Goal: Task Accomplishment & Management: Manage account settings

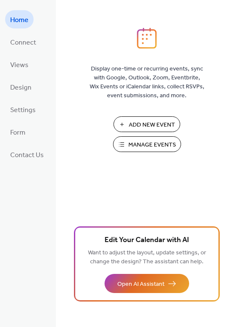
click at [138, 148] on span "Manage Events" at bounding box center [152, 145] width 48 height 9
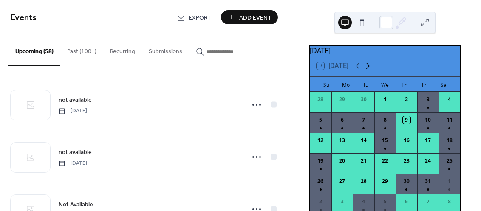
click at [369, 71] on icon at bounding box center [368, 66] width 10 height 10
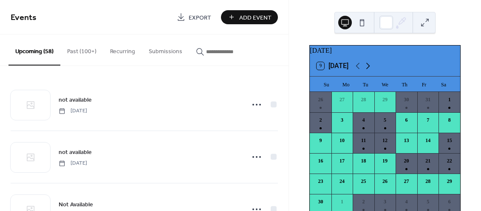
click at [369, 71] on icon at bounding box center [368, 66] width 10 height 10
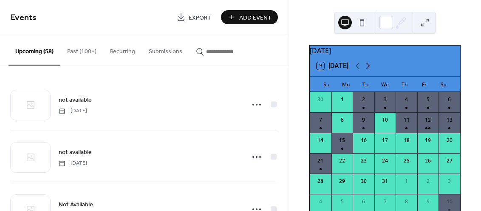
click at [369, 71] on icon at bounding box center [368, 66] width 10 height 10
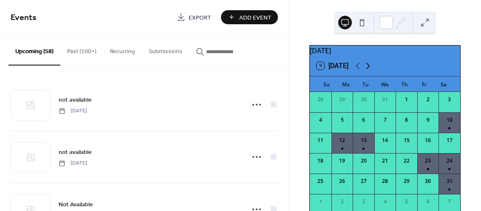
click at [369, 71] on icon at bounding box center [368, 66] width 10 height 10
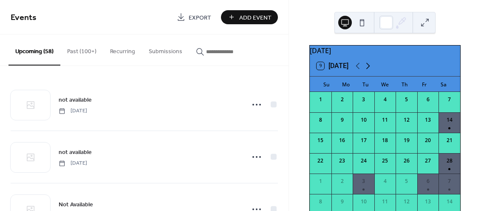
click at [369, 71] on icon at bounding box center [368, 66] width 10 height 10
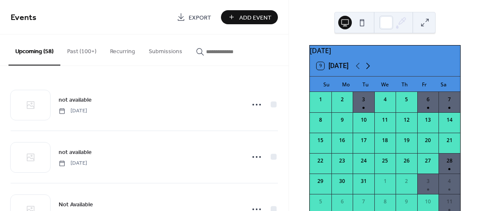
click at [371, 71] on icon at bounding box center [368, 66] width 10 height 10
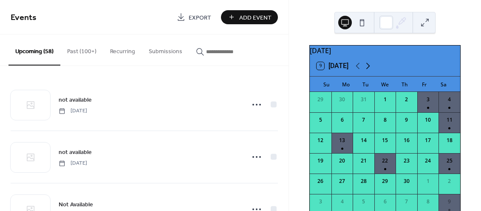
click at [371, 68] on icon at bounding box center [368, 66] width 10 height 10
